Goal: Communication & Community: Share content

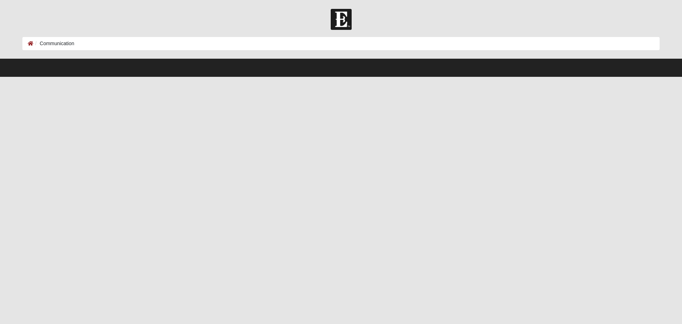
click at [61, 40] on li "Communication" at bounding box center [53, 43] width 41 height 7
click at [27, 45] on ol "Communication" at bounding box center [340, 43] width 637 height 13
click at [32, 43] on icon at bounding box center [31, 43] width 6 height 5
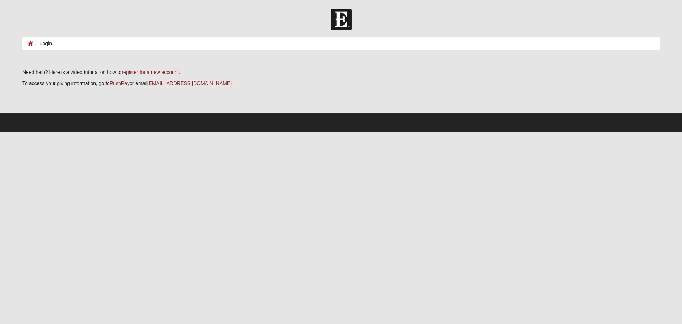
click at [44, 42] on li "Login" at bounding box center [42, 43] width 18 height 7
click at [48, 43] on li "Login" at bounding box center [42, 43] width 18 height 7
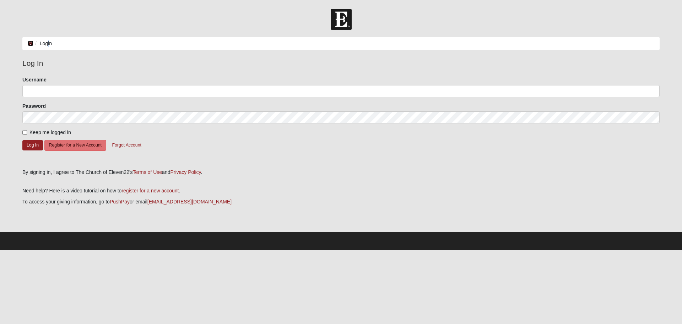
click at [29, 43] on icon at bounding box center [31, 43] width 6 height 5
click at [103, 91] on input "Username" at bounding box center [340, 91] width 637 height 12
type input "nicmonge515"
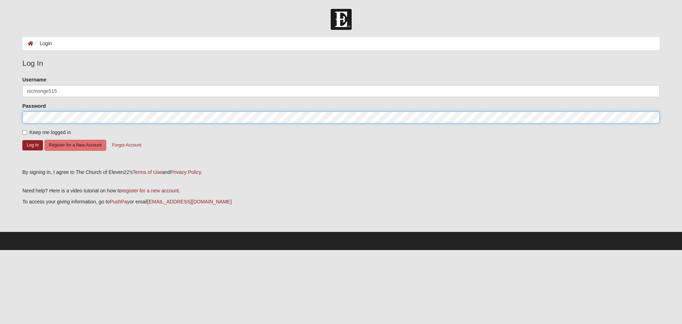
click at [22, 140] on button "Log In" at bounding box center [32, 145] width 21 height 10
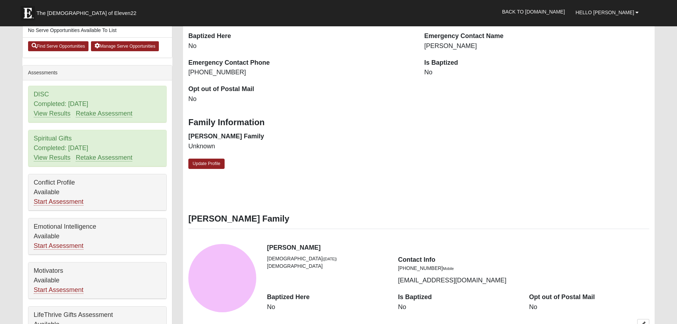
scroll to position [107, 0]
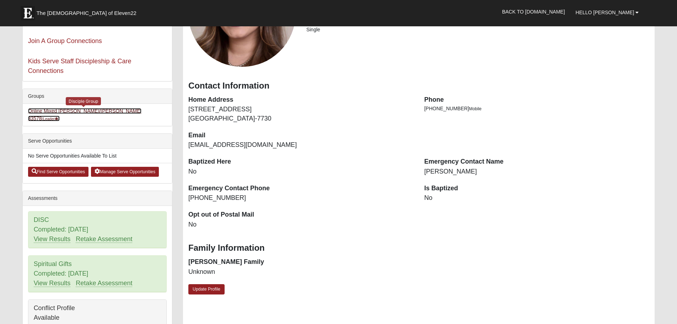
click at [93, 112] on link "Online Mixed Monge/Fredrickson 33578 (Leader )" at bounding box center [85, 114] width 114 height 13
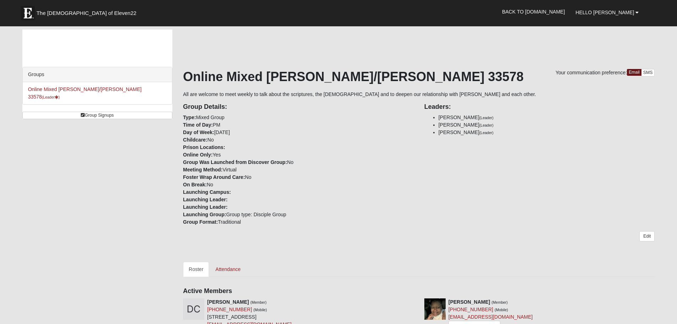
drag, startPoint x: 597, startPoint y: 191, endPoint x: 627, endPoint y: 82, distance: 113.8
click at [597, 189] on div "Group Details: Type: Mixed Group Time of Day: PM Day of Week: Tuesday Childcare…" at bounding box center [419, 162] width 482 height 128
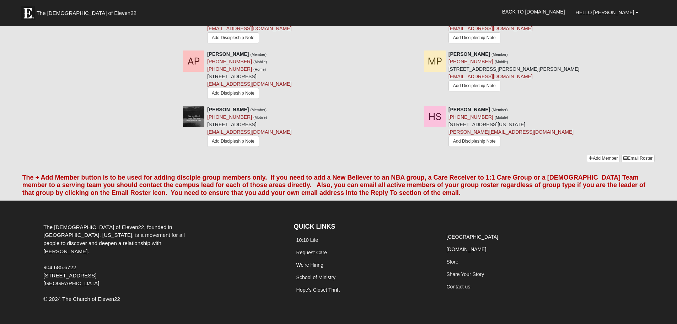
scroll to position [525, 0]
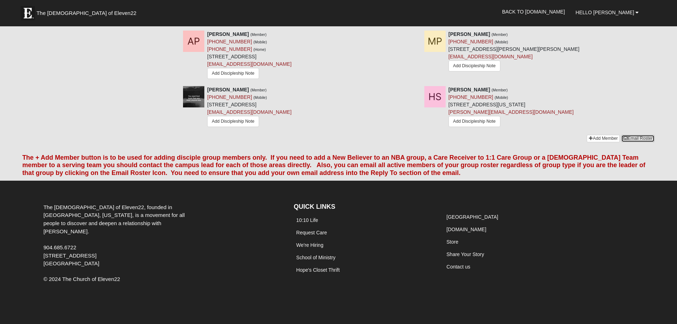
click at [638, 136] on link "Email Roster" at bounding box center [637, 138] width 33 height 7
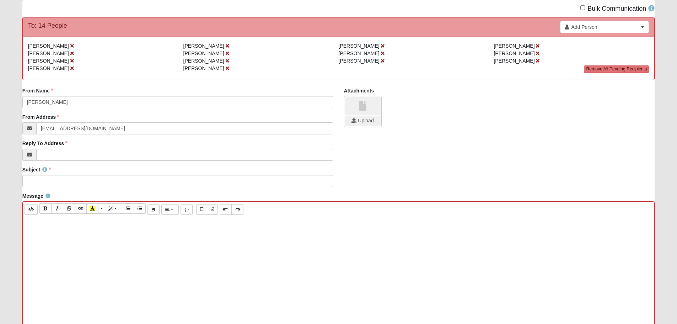
scroll to position [71, 0]
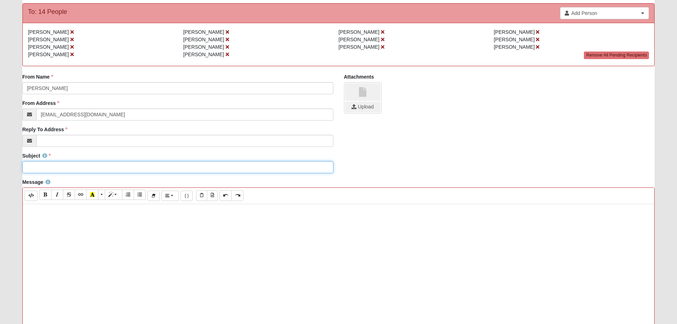
click at [209, 167] on input "Subject" at bounding box center [177, 167] width 311 height 12
paste input "E22 - [PERSON_NAME]/[PERSON_NAME] D-Group 6:00pm CT/7:00 pm ET - Worship is War…"
click at [222, 168] on input "E22 - [PERSON_NAME]/[PERSON_NAME] D-Group 6:00pm CT/7:00 pm ET - Worship is War…" at bounding box center [177, 167] width 311 height 12
type input "E22 - [PERSON_NAME]/[PERSON_NAME] D-Group 6:00pm CT/7:00 pm ET - Worship is War…"
click at [378, 219] on div at bounding box center [339, 310] width 632 height 213
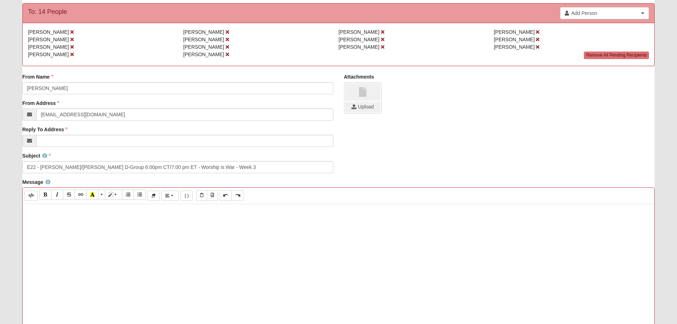
paste div
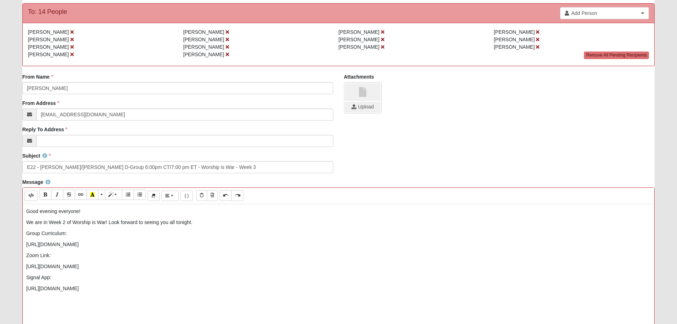
click at [74, 236] on p "Group Curriculum:" at bounding box center [338, 232] width 624 height 7
drag, startPoint x: 162, startPoint y: 242, endPoint x: 0, endPoint y: 230, distance: 162.1
click at [0, 230] on form "Hello [PERSON_NAME] My Account Log Out Communication Communication Error" at bounding box center [338, 221] width 677 height 567
click at [47, 239] on div "Good evening everyone!  We are in Week 2 of Worship is War! Look forward to se…" at bounding box center [339, 310] width 632 height 213
click at [80, 234] on p "Group Curriculum:" at bounding box center [338, 232] width 624 height 7
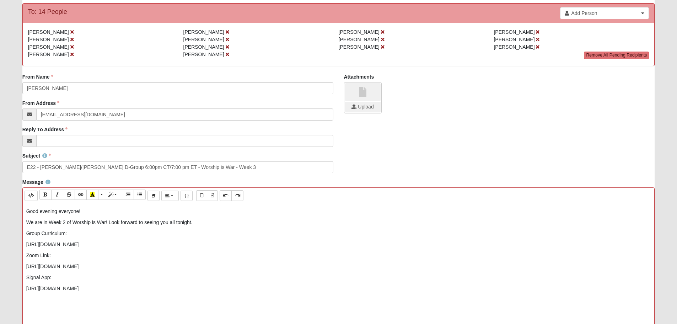
click at [77, 232] on p "Group Curriculum:" at bounding box center [338, 232] width 624 height 7
drag, startPoint x: 77, startPoint y: 232, endPoint x: 0, endPoint y: 228, distance: 77.2
click at [0, 228] on form "Hello [PERSON_NAME] My Account Log Out Communication Communication Error" at bounding box center [338, 221] width 677 height 567
click at [59, 258] on p "Zoom Link:" at bounding box center [338, 255] width 624 height 7
drag, startPoint x: 24, startPoint y: 250, endPoint x: 2, endPoint y: 254, distance: 22.0
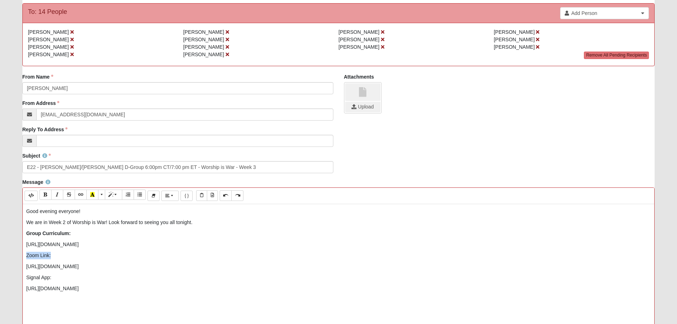
click at [0, 251] on form "Hello [PERSON_NAME] My Account Log Out Communication Communication Error" at bounding box center [338, 221] width 677 height 567
drag, startPoint x: 58, startPoint y: 281, endPoint x: 58, endPoint y: 276, distance: 5.0
click at [59, 281] on div "Good evening everyone!  We are in Week 2 of Worship is War! Look forward to se…" at bounding box center [339, 310] width 632 height 213
click at [56, 276] on p "Signal App:" at bounding box center [338, 277] width 624 height 7
click at [55, 278] on p "Signal App:" at bounding box center [338, 277] width 624 height 7
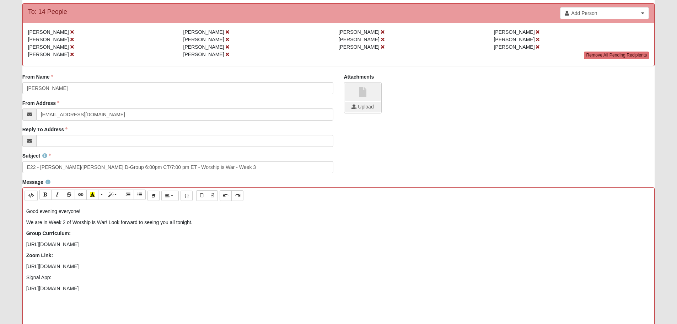
click at [53, 277] on p "Signal App:" at bounding box center [338, 277] width 624 height 7
drag, startPoint x: 53, startPoint y: 280, endPoint x: 36, endPoint y: 280, distance: 17.1
click at [21, 278] on div "Message <p>Good evening everyone! </p><p>We are in Week 2 of Worship is War! Lo…" at bounding box center [338, 303] width 643 height 250
click at [183, 244] on p "[URL][DOMAIN_NAME]" at bounding box center [338, 243] width 624 height 7
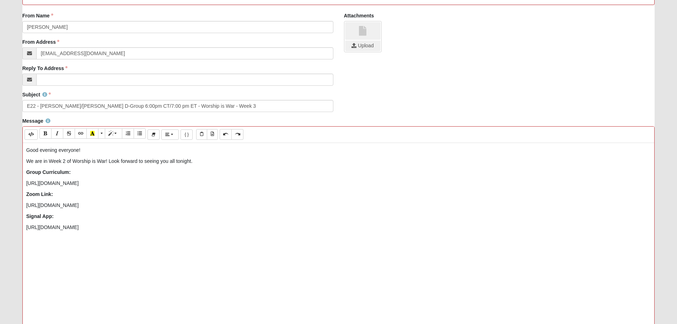
scroll to position [213, 0]
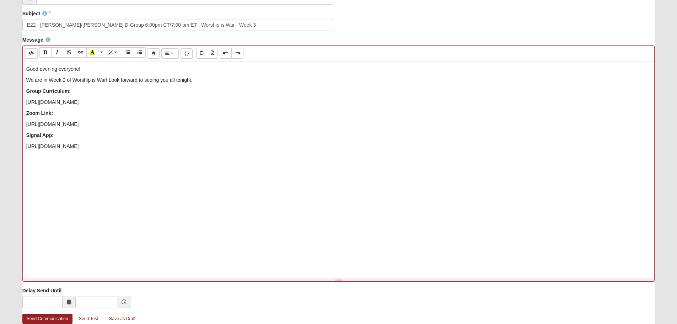
click at [171, 174] on div "Good evening everyone!  We are in Week 2 of Worship is War! Look forward to se…" at bounding box center [339, 168] width 632 height 213
click at [418, 137] on p "Signal App:" at bounding box center [338, 134] width 624 height 7
click at [393, 151] on div "Good evening everyone!  We are in Week 2 of Worship is War! Look forward to se…" at bounding box center [339, 168] width 632 height 213
click at [80, 132] on p "Signal App:" at bounding box center [338, 134] width 624 height 7
click at [55, 173] on div "Good evening everyone!  We are in Week 2 of Worship is War! Look forward to se…" at bounding box center [339, 168] width 632 height 213
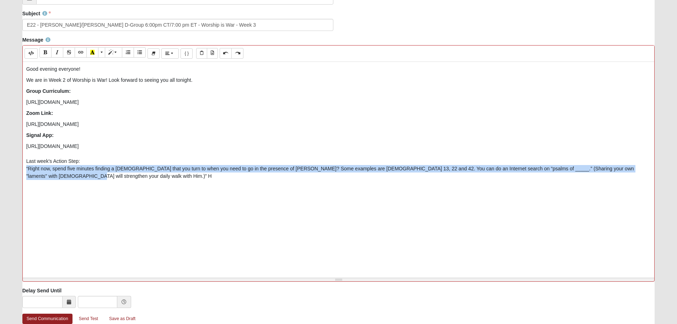
drag, startPoint x: 42, startPoint y: 174, endPoint x: 11, endPoint y: 168, distance: 31.9
click at [11, 168] on form "Hello [PERSON_NAME] My Account Log Out Communication Communication Error" at bounding box center [338, 79] width 677 height 567
click at [102, 182] on div "Good evening everyone!  We are in Week 2 of Worship is War! Look forward to se…" at bounding box center [339, 168] width 632 height 213
drag, startPoint x: 38, startPoint y: 173, endPoint x: 0, endPoint y: 165, distance: 38.9
click at [0, 165] on form "Hello [PERSON_NAME] My Account Log Out Communication Communication Error" at bounding box center [338, 79] width 677 height 567
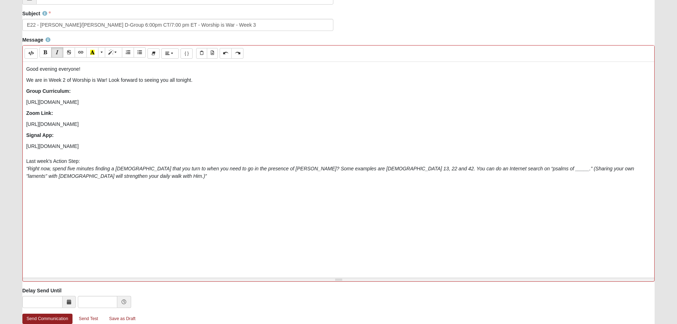
click at [96, 163] on p "[URL][DOMAIN_NAME] Last week's Action Step: “Right now, spend five minutes find…" at bounding box center [338, 160] width 624 height 37
drag, startPoint x: 88, startPoint y: 162, endPoint x: 16, endPoint y: 162, distance: 72.1
click at [16, 162] on form "Hello [PERSON_NAME] My Account Log Out Communication Communication Error" at bounding box center [338, 79] width 677 height 567
click at [104, 55] on span "More Color" at bounding box center [102, 52] width 4 height 5
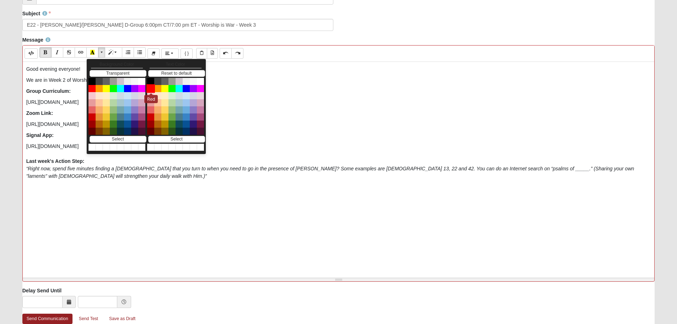
click at [153, 86] on button "Red" at bounding box center [150, 88] width 9 height 9
click at [163, 249] on div "Good evening everyone!  We are in Week 2 of Worship is War! Look forward to se…" at bounding box center [339, 168] width 632 height 213
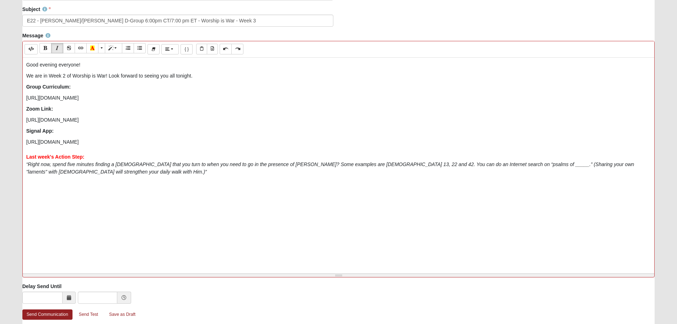
scroll to position [252, 0]
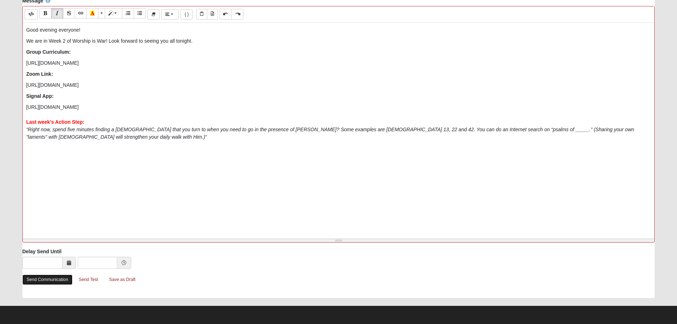
click at [45, 276] on link "Send Communication" at bounding box center [47, 279] width 50 height 10
